Goal: Navigation & Orientation: Find specific page/section

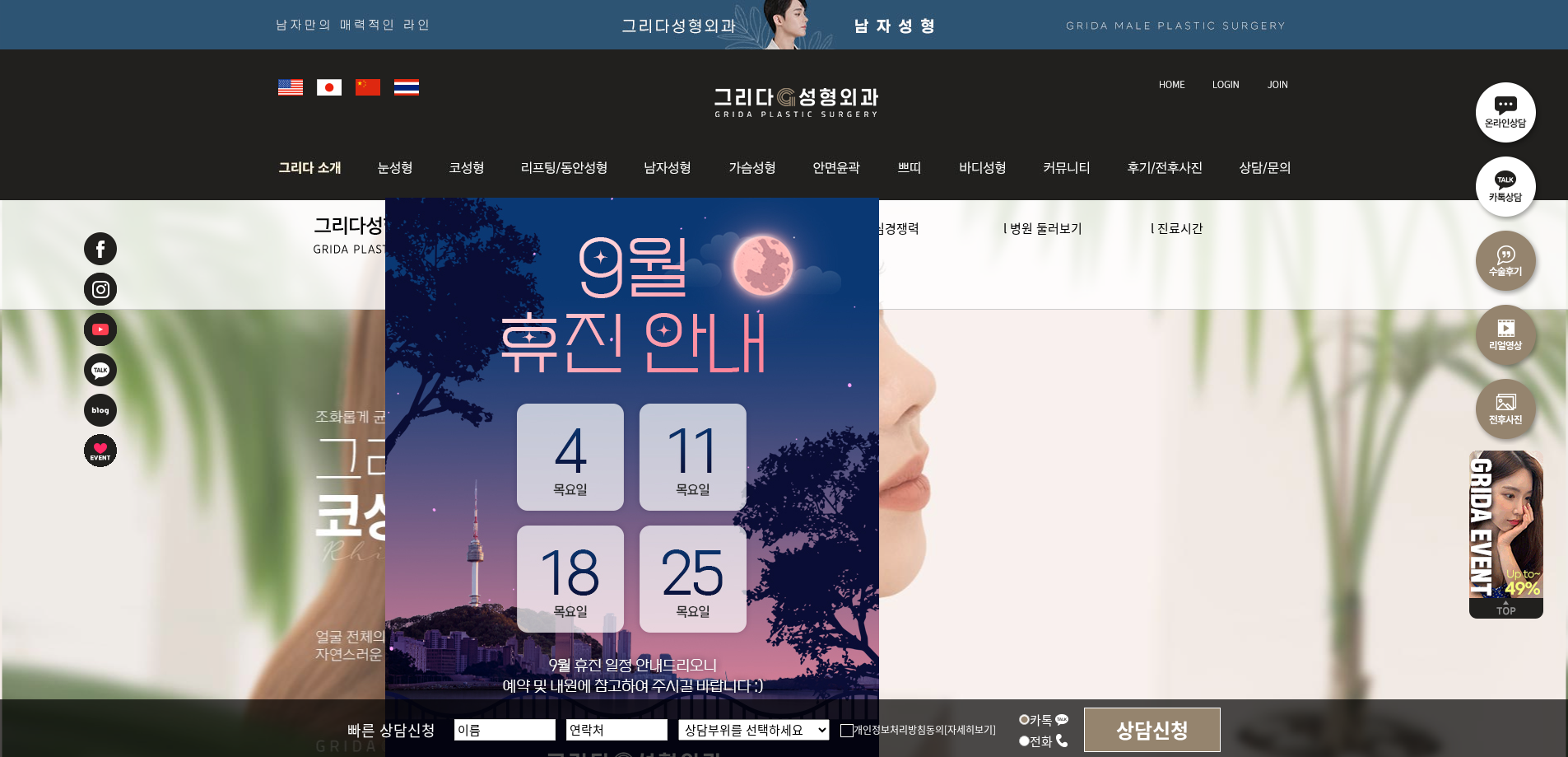
click at [309, 170] on img at bounding box center [314, 168] width 88 height 65
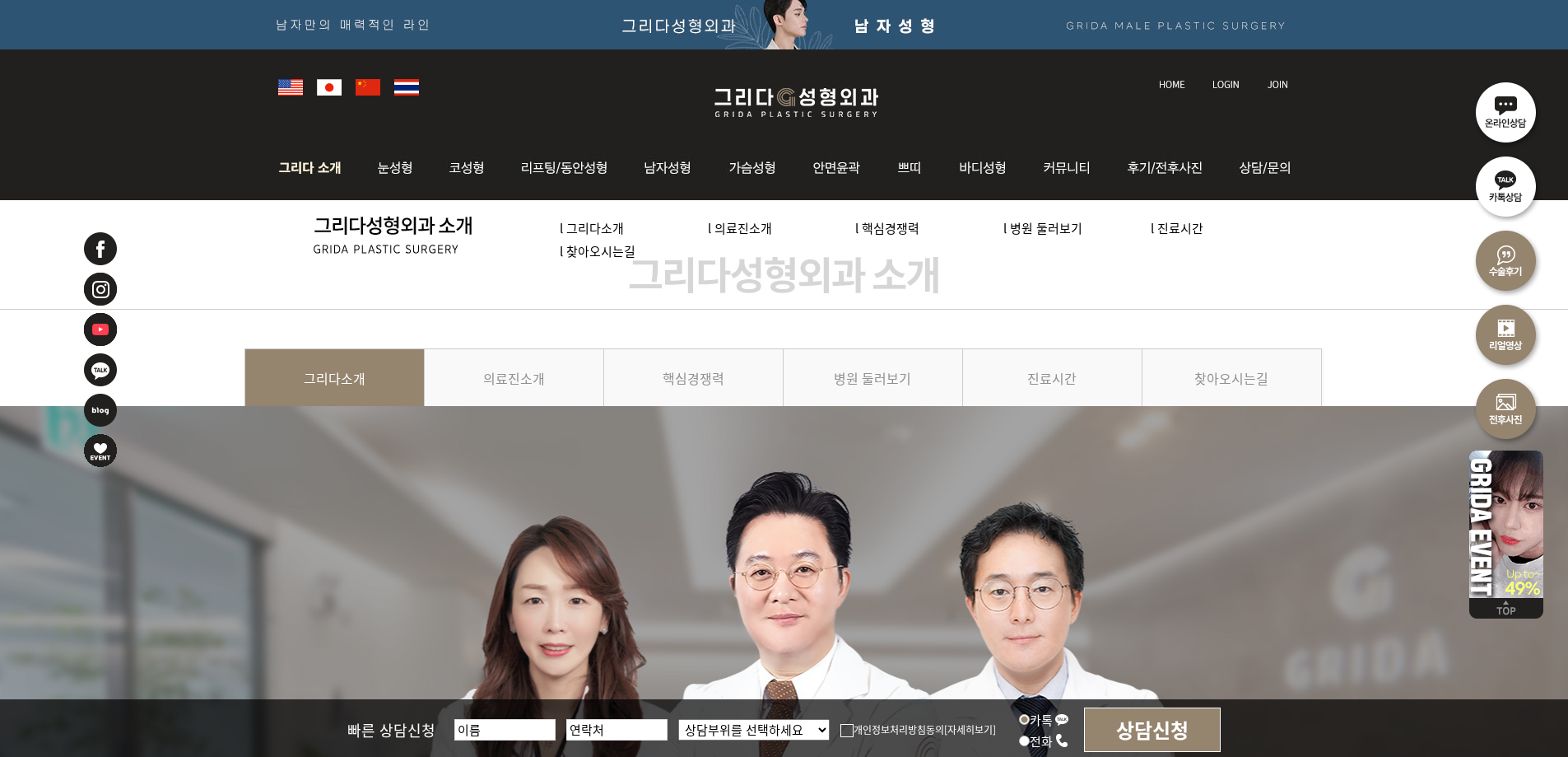
click at [597, 250] on link "l 찾아오시는길" at bounding box center [598, 250] width 76 height 17
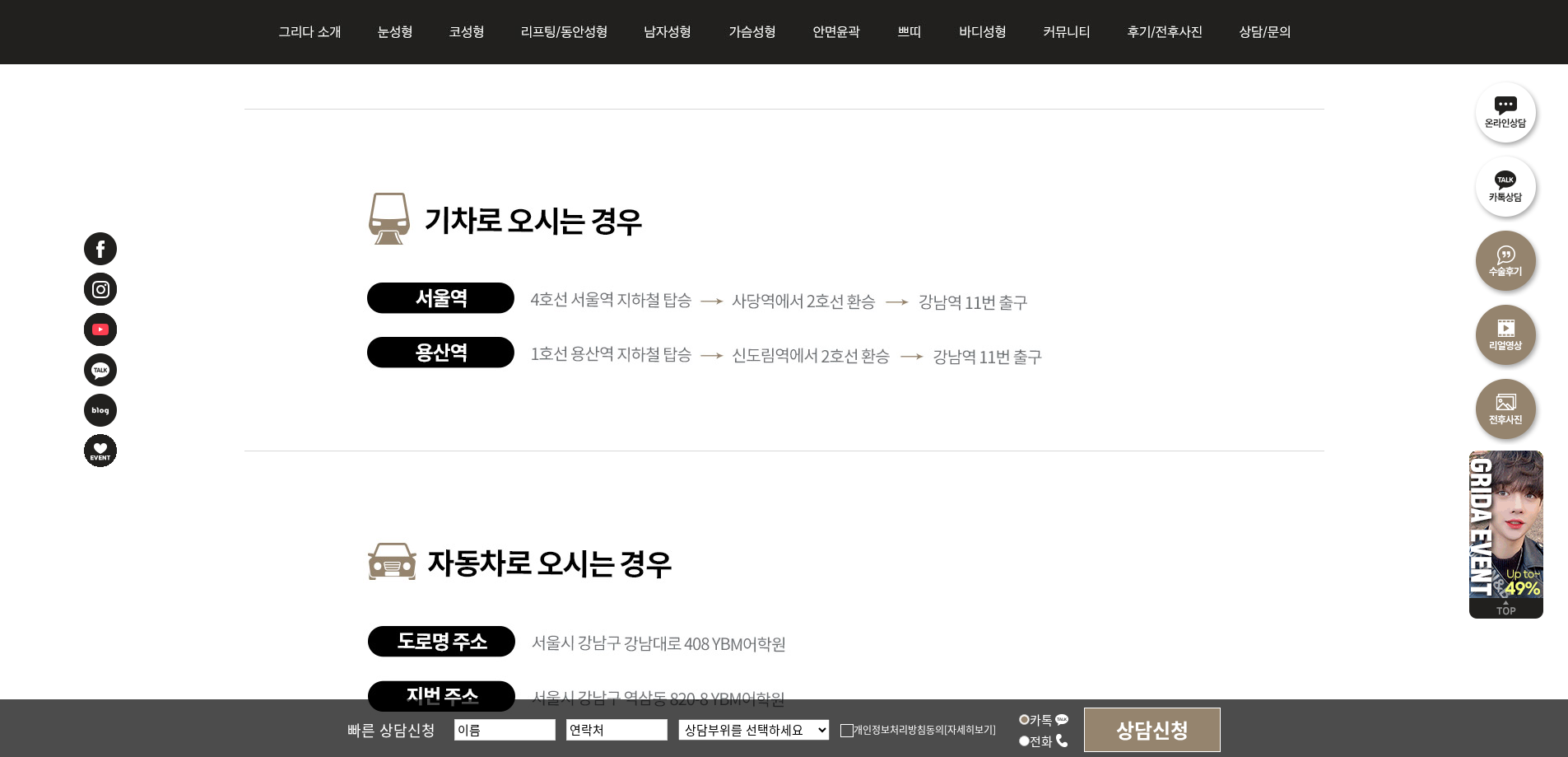
scroll to position [3234, 0]
